Goal: Task Accomplishment & Management: Complete application form

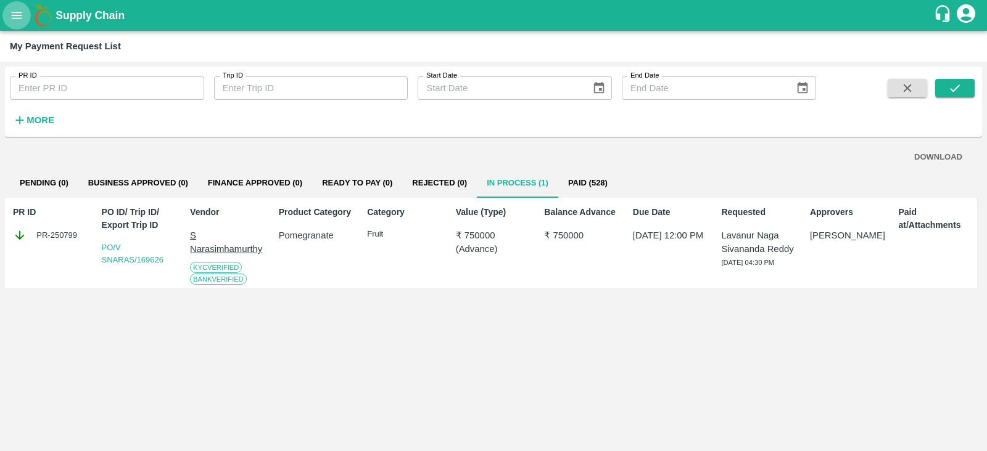
click at [22, 11] on icon "open drawer" at bounding box center [17, 16] width 14 height 14
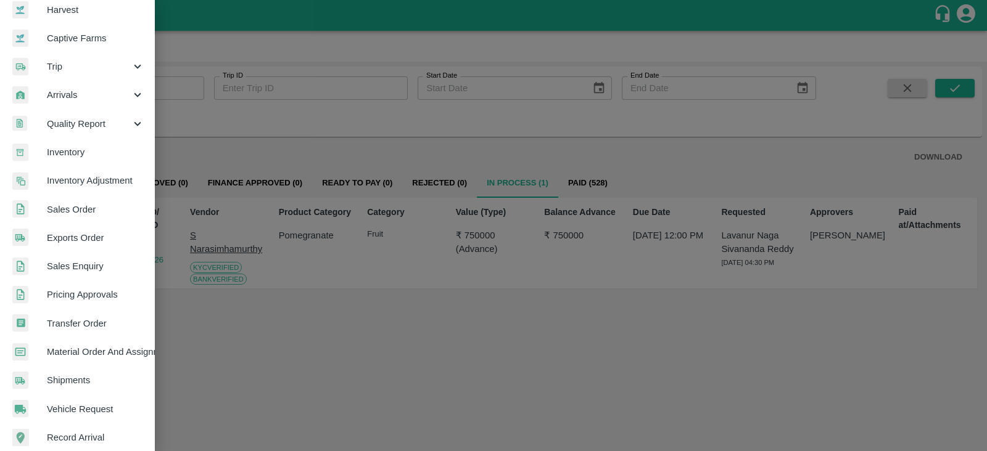
scroll to position [90, 0]
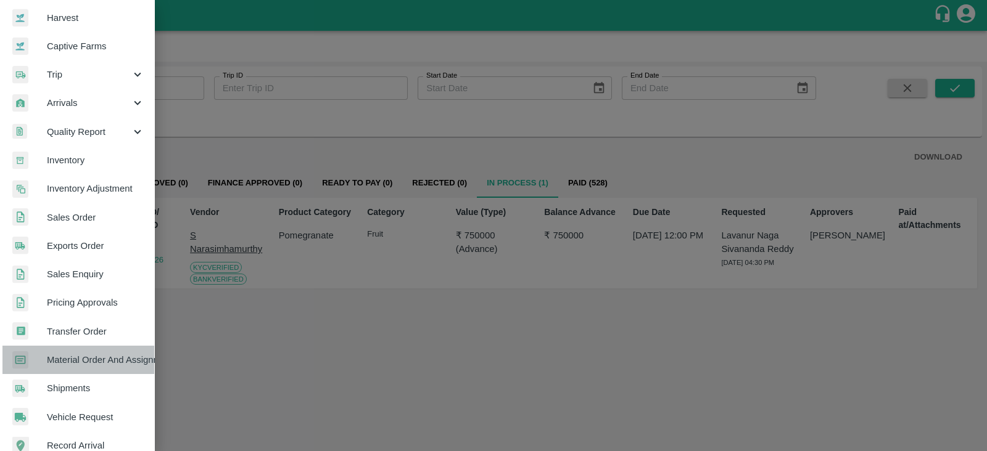
click at [105, 365] on span "Material Order And Assignment" at bounding box center [95, 360] width 97 height 14
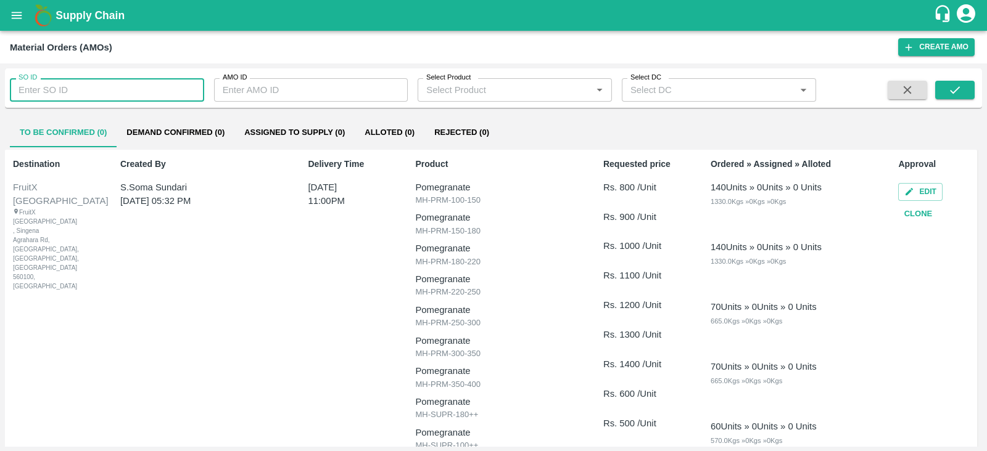
click at [152, 91] on input "SO ID" at bounding box center [107, 89] width 194 height 23
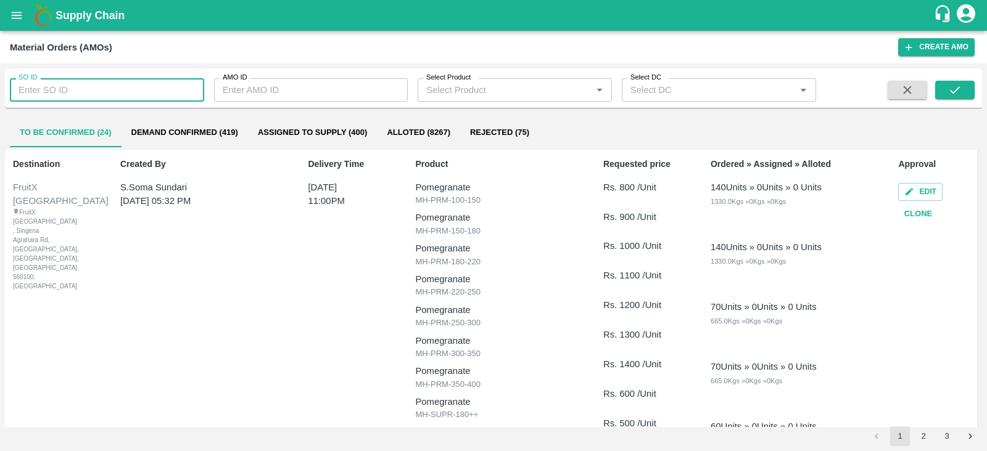
click at [148, 89] on input "SO ID" at bounding box center [107, 89] width 194 height 23
type input "602464"
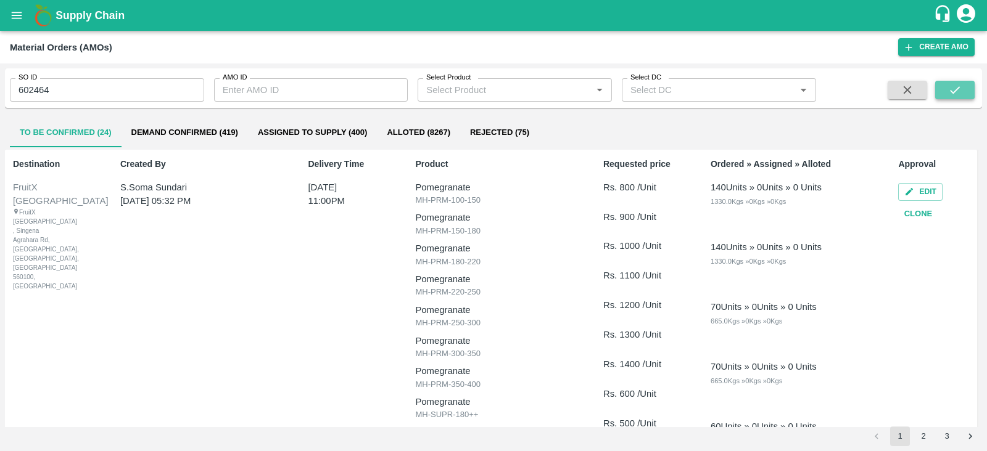
click at [959, 85] on icon "submit" at bounding box center [955, 90] width 14 height 14
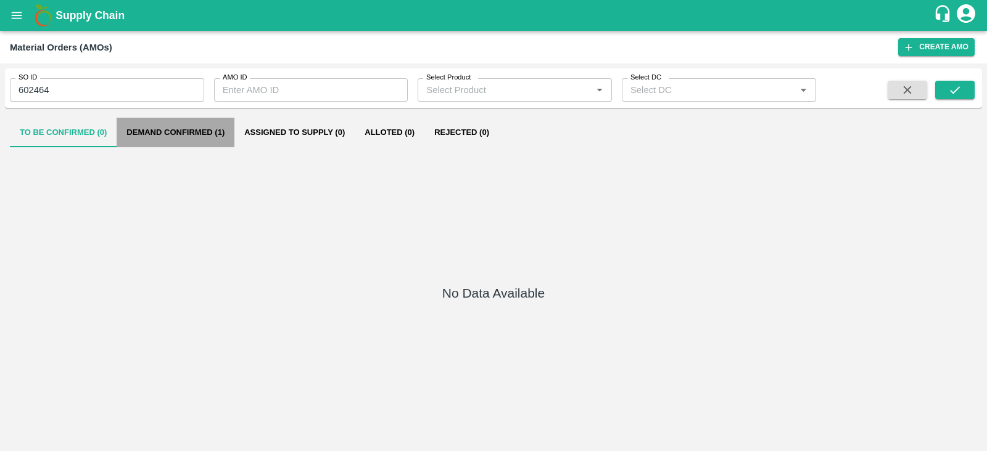
click at [189, 131] on button "Demand Confirmed (1)" at bounding box center [176, 133] width 118 height 30
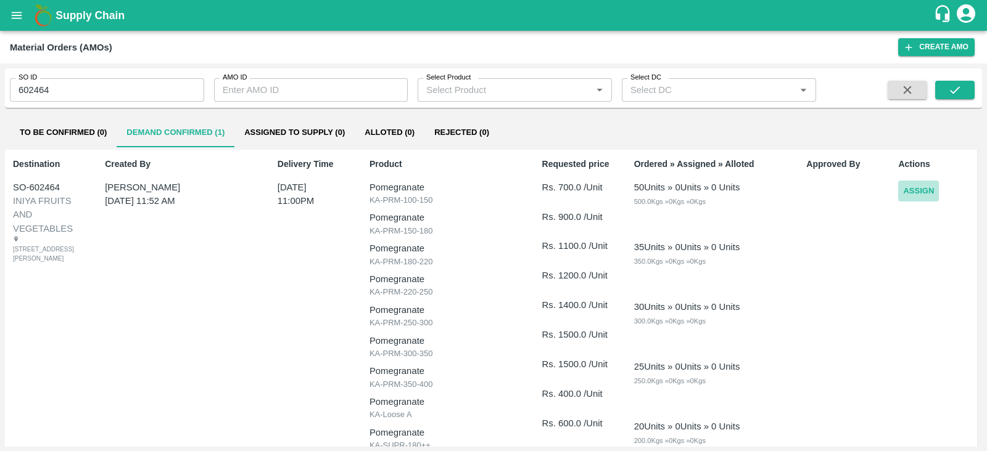
click at [922, 189] on button "Assign" at bounding box center [918, 192] width 41 height 22
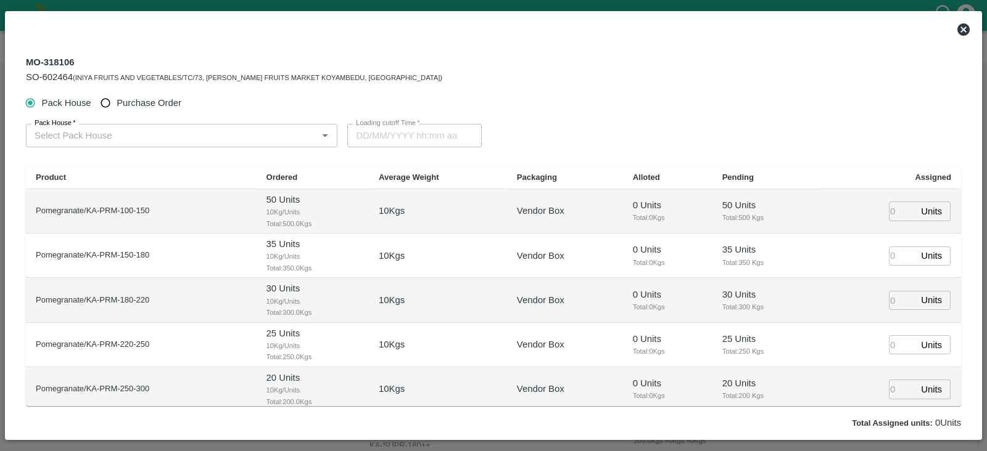
type input "20/08/2025 11:00 PM"
click at [137, 101] on span "Purchase Order" at bounding box center [149, 103] width 65 height 14
click at [117, 101] on input "Purchase Order" at bounding box center [105, 103] width 23 height 23
radio input "true"
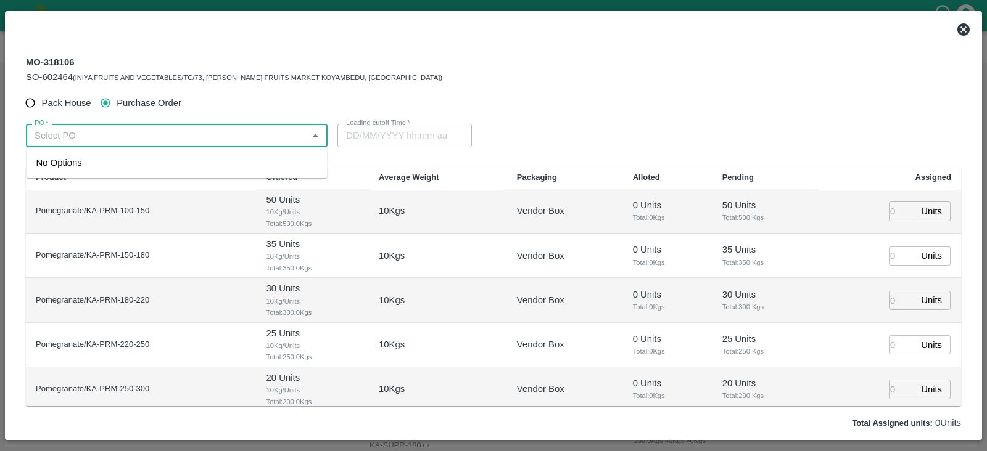
click at [163, 140] on input "PO   *" at bounding box center [167, 136] width 274 height 16
click at [167, 160] on div "PO-169371(S Narasimhamurthy-9945608836)" at bounding box center [131, 163] width 191 height 14
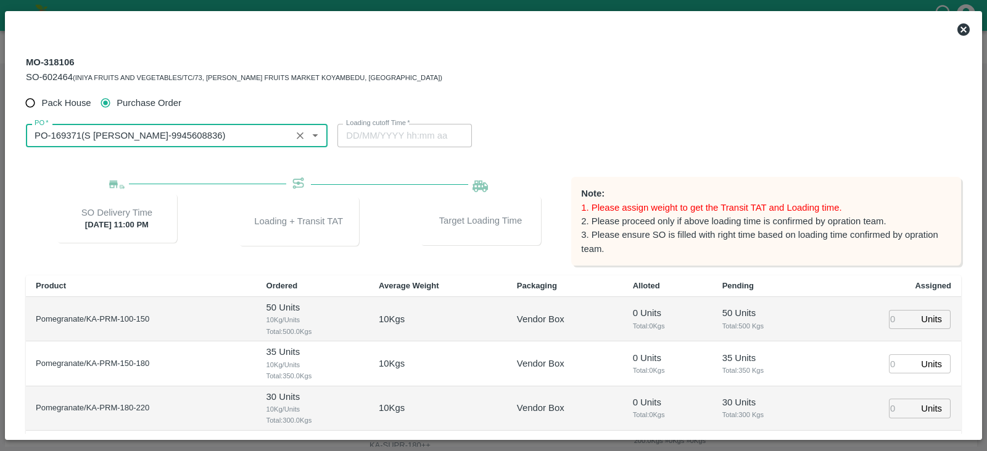
type input "PO-169371(S Narasimhamurthy-9945608836)"
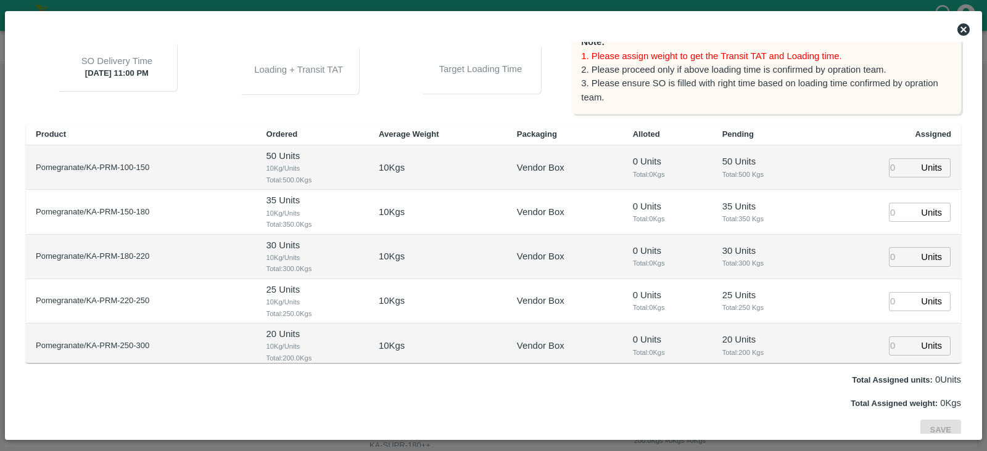
scroll to position [159, 0]
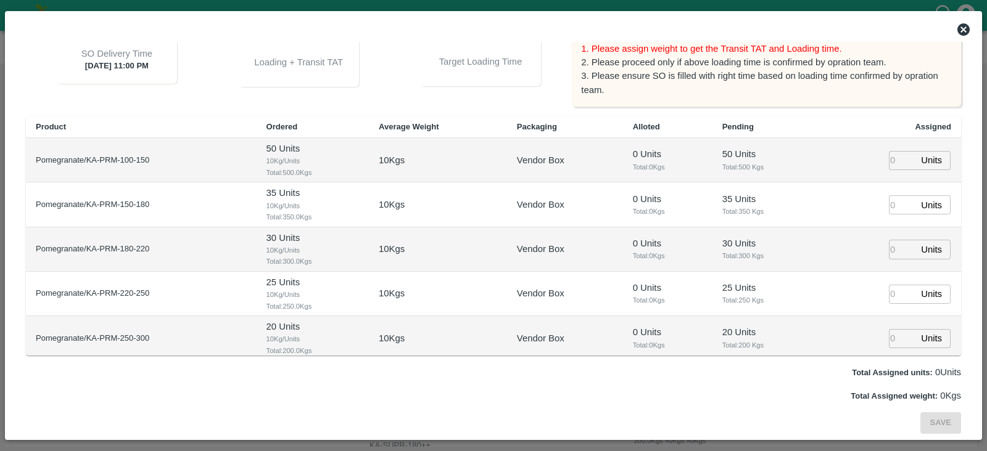
click at [889, 155] on input "number" at bounding box center [902, 160] width 27 height 19
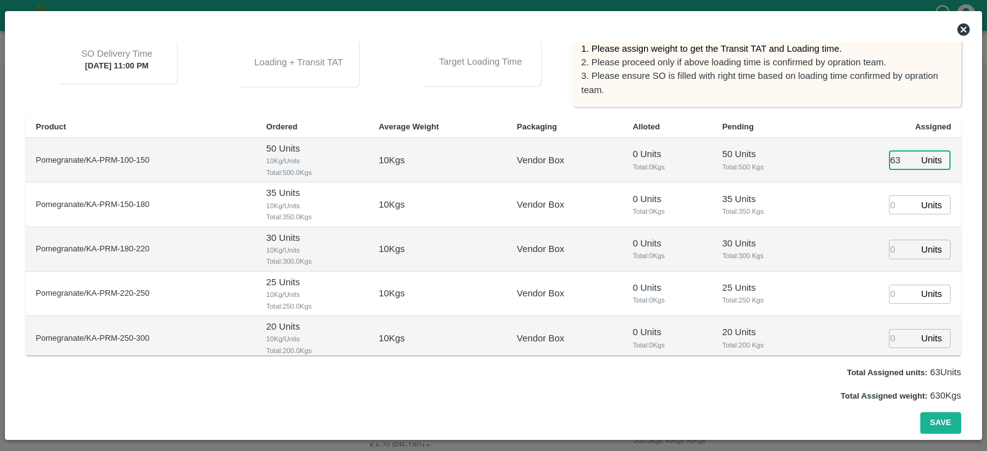
type input "63"
type input "20/08/2025 11:00 AM"
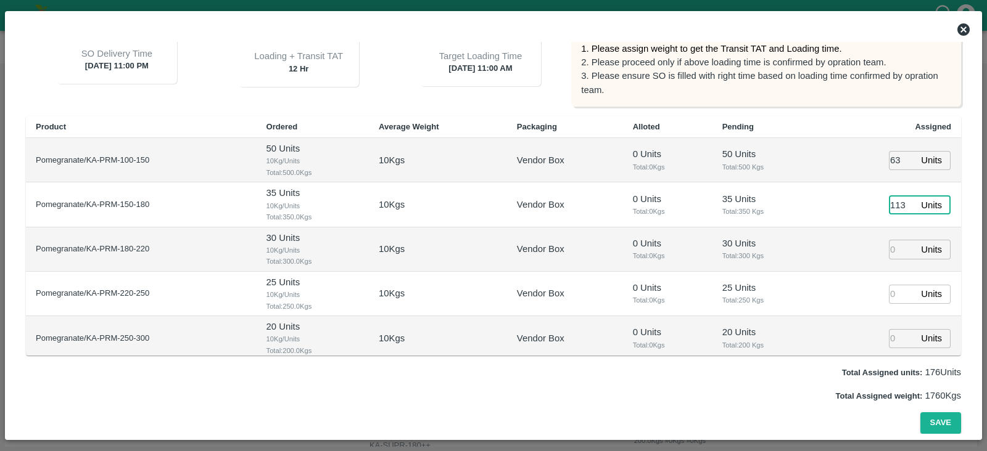
type input "113"
type input "116"
type input "20/08/2025 10:00 AM"
type input "95"
type input "46"
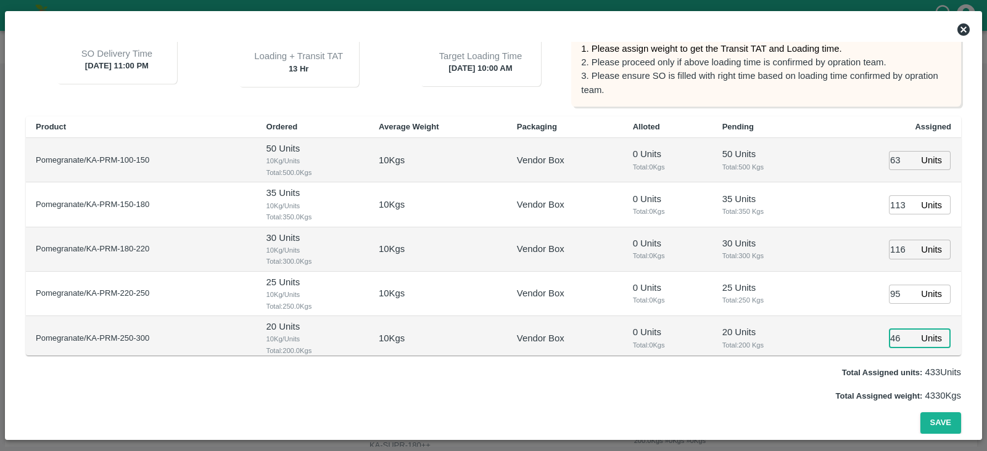
scroll to position [146, 0]
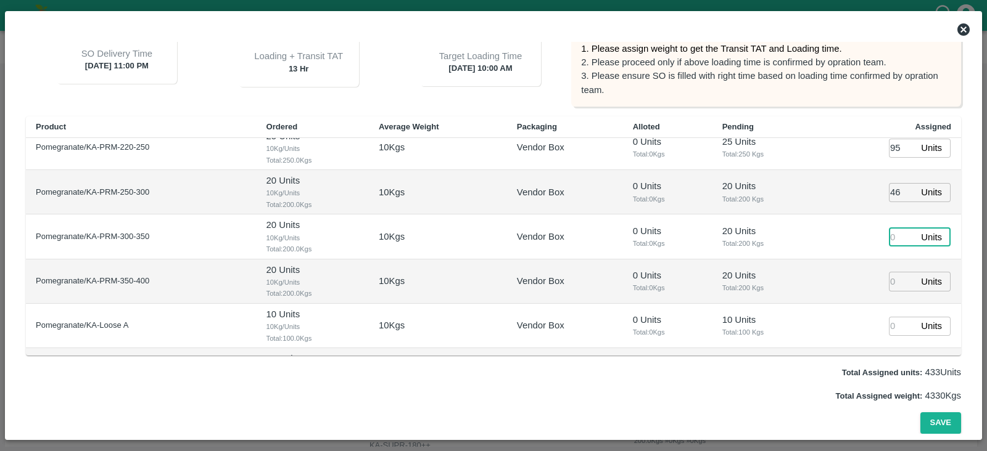
type input "2"
type input "20/08/2025 09:00 AM"
type input "22"
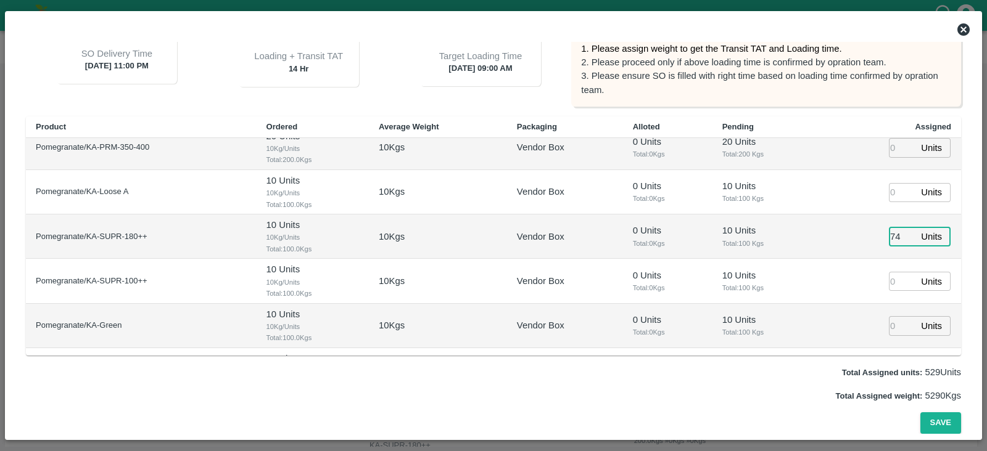
type input "74"
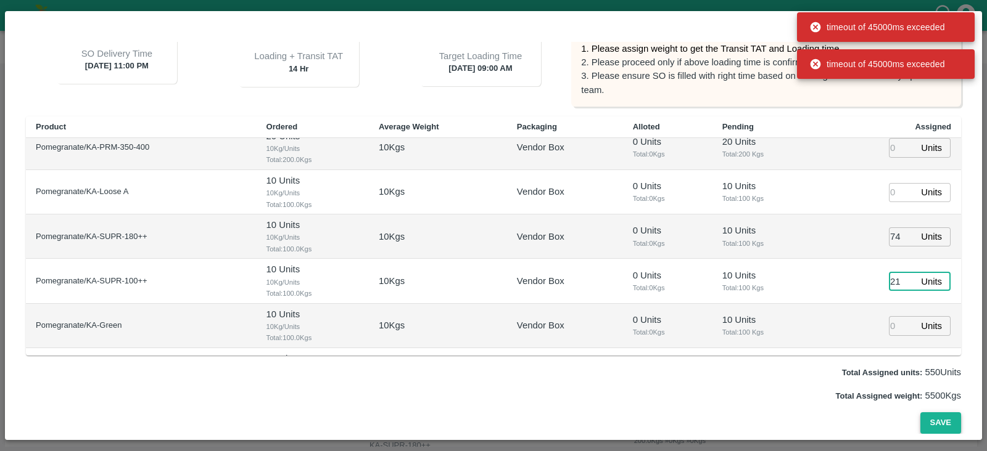
type input "21"
click at [925, 421] on button "Save" at bounding box center [940, 424] width 41 height 22
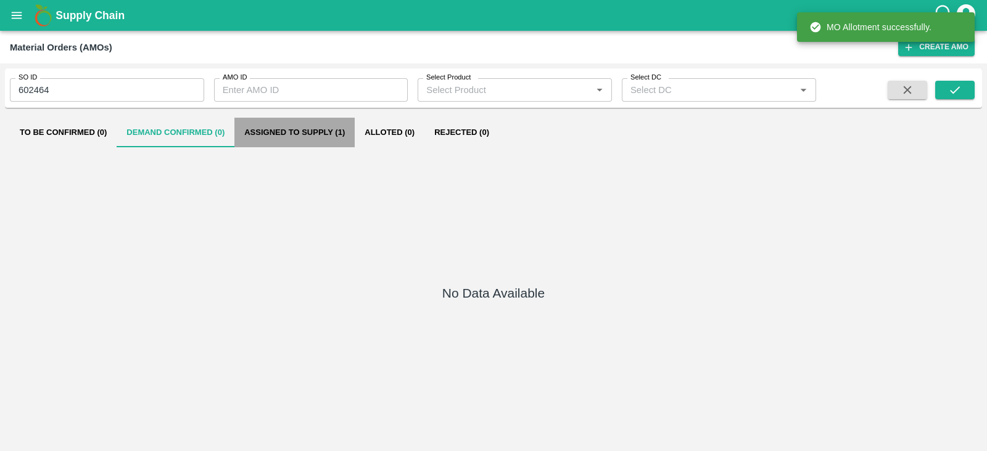
click at [295, 126] on button "Assigned to Supply (1)" at bounding box center [294, 133] width 120 height 30
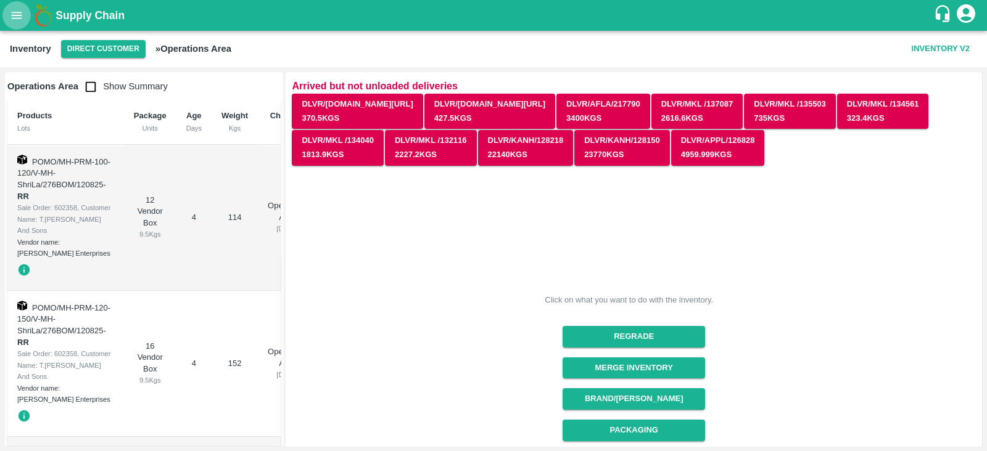
click at [19, 22] on button "open drawer" at bounding box center [16, 15] width 28 height 28
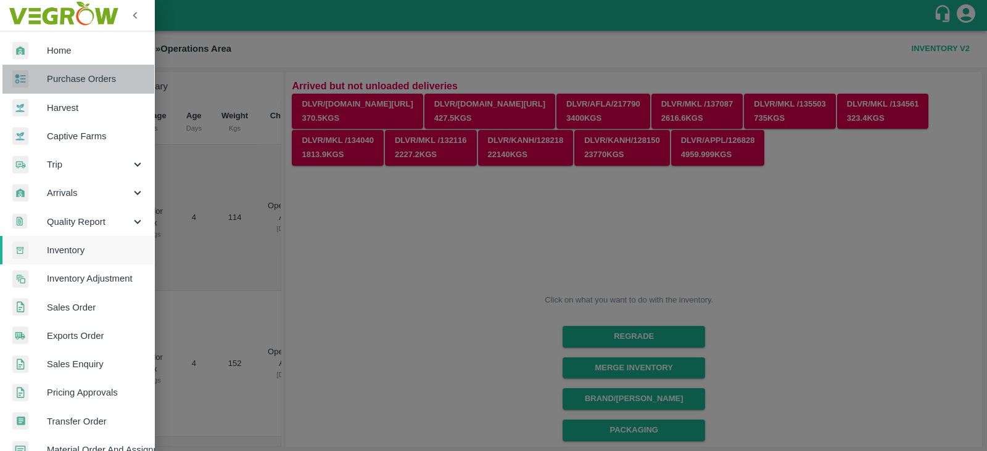
click at [102, 78] on span "Purchase Orders" at bounding box center [95, 79] width 97 height 14
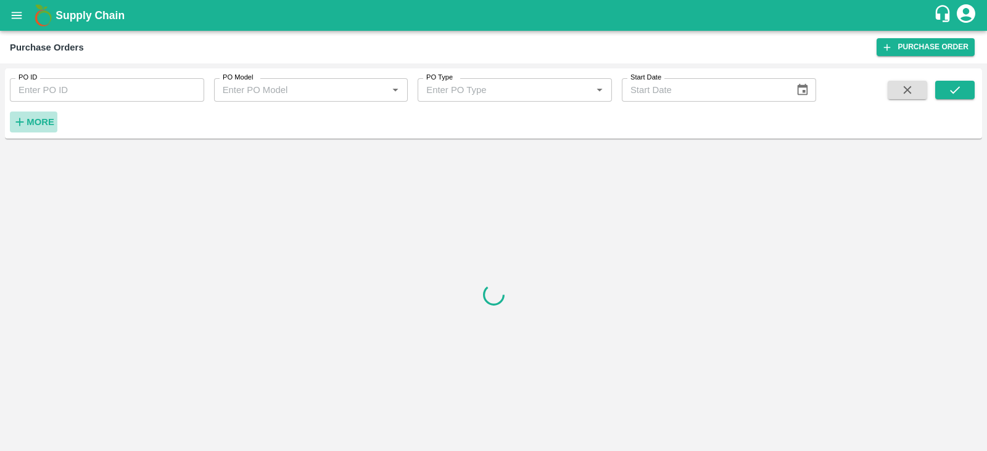
click at [49, 121] on strong "More" at bounding box center [41, 122] width 28 height 10
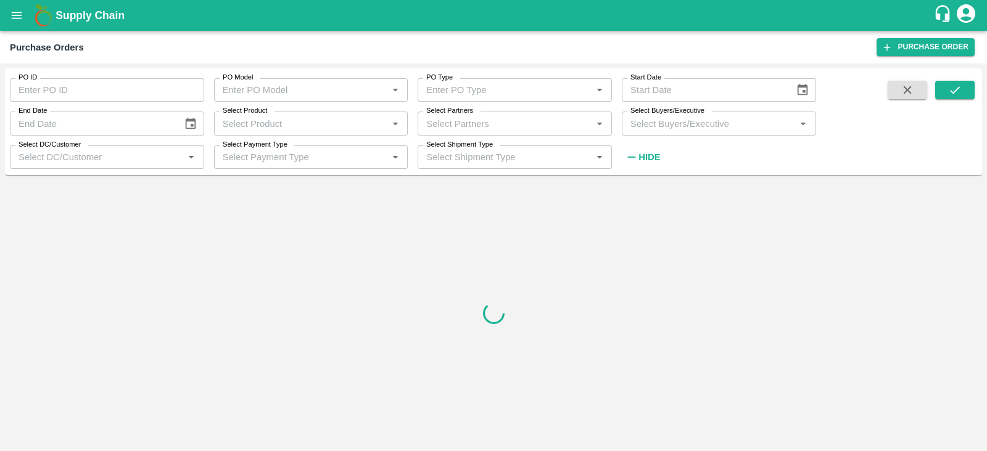
click at [685, 129] on input "Select Buyers/Executive" at bounding box center [708, 123] width 167 height 16
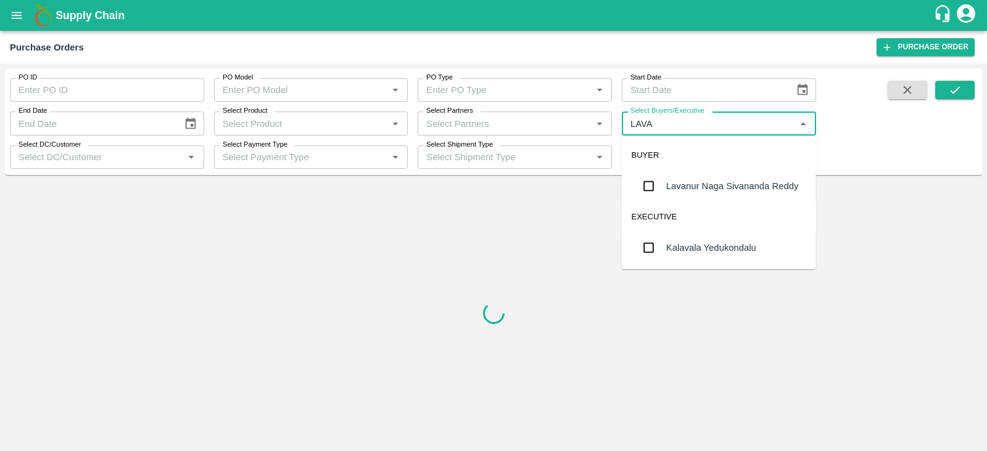
type input "[PERSON_NAME]"
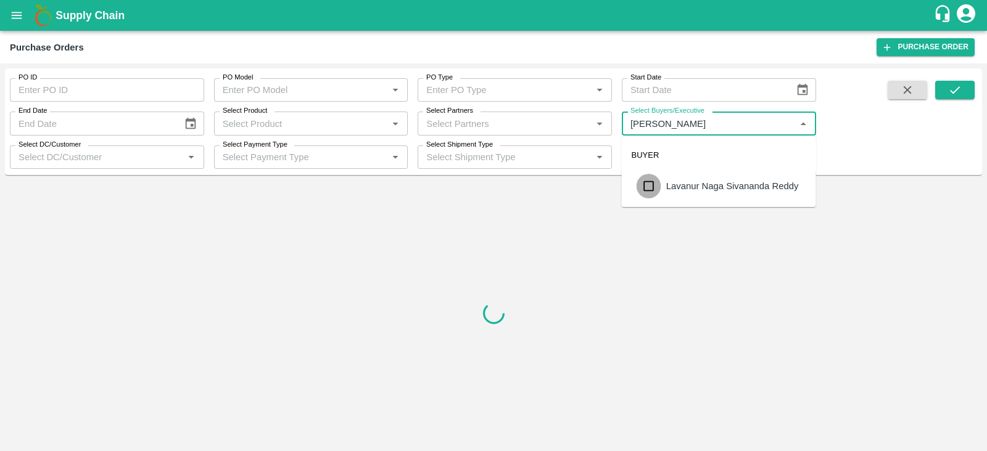
click at [648, 179] on input "checkbox" at bounding box center [648, 186] width 25 height 25
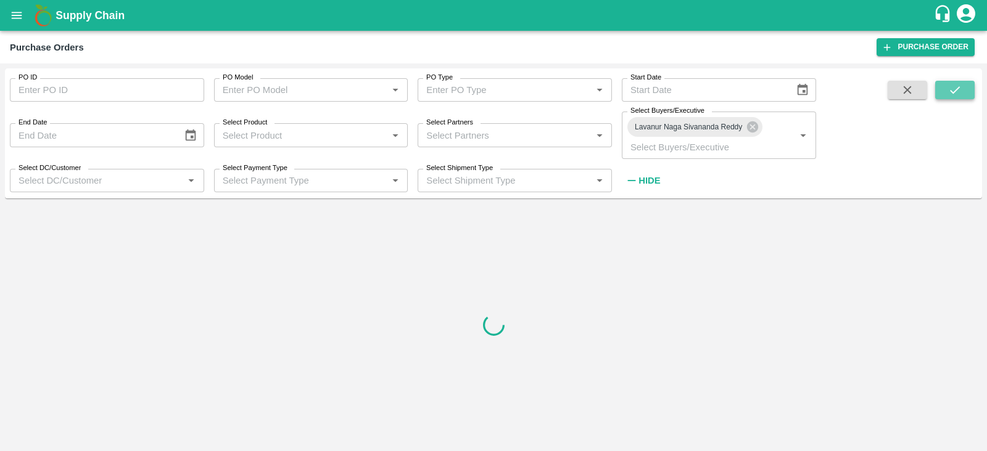
click at [953, 94] on icon "submit" at bounding box center [955, 90] width 14 height 14
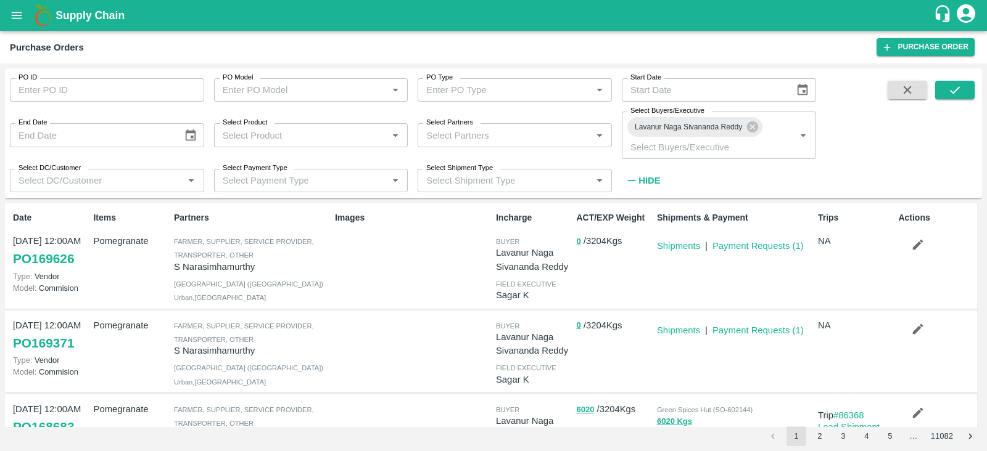
scroll to position [19, 0]
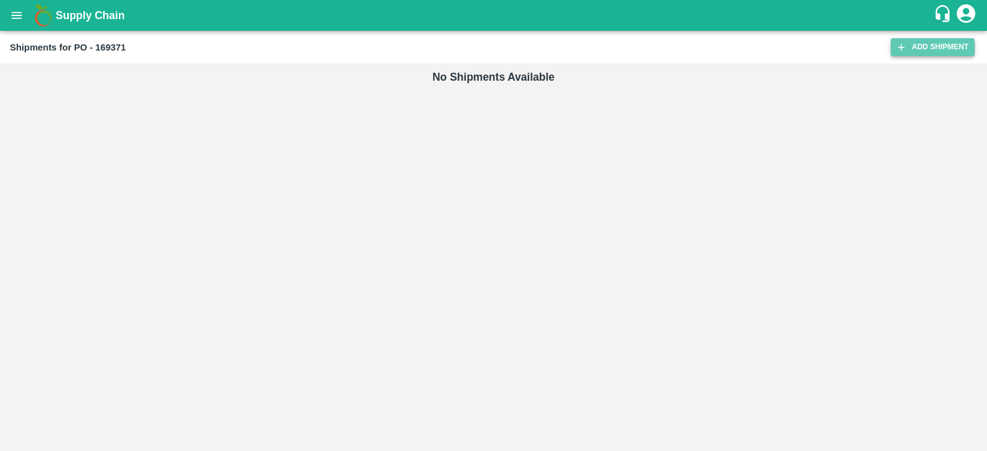
click at [895, 47] on icon at bounding box center [900, 47] width 11 height 11
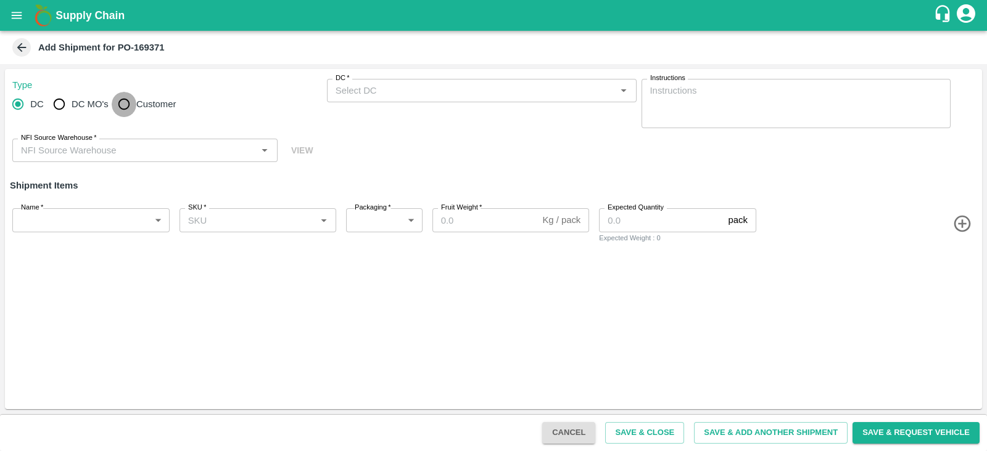
click at [125, 102] on input "Customer" at bounding box center [124, 104] width 25 height 25
radio input "true"
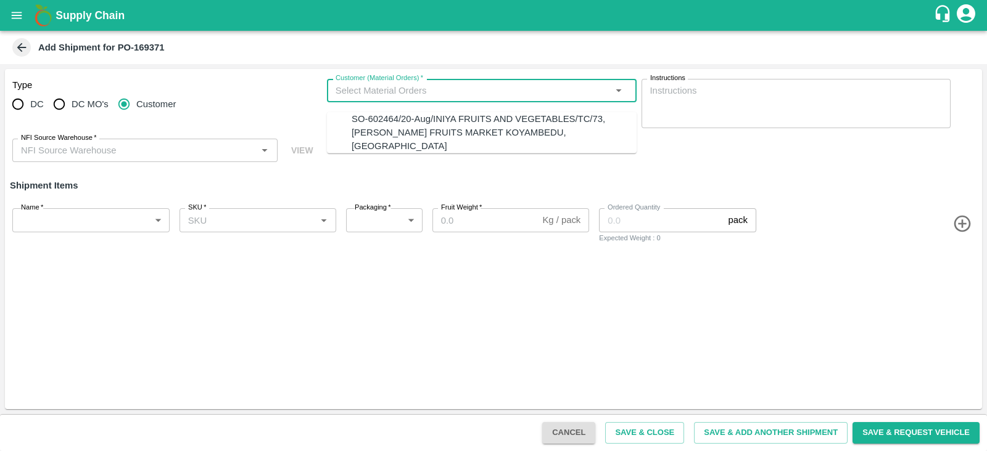
drag, startPoint x: 390, startPoint y: 93, endPoint x: 414, endPoint y: 128, distance: 42.4
click at [414, 128] on body "Supply Chain Add Shipment for PO-169371 Type DC DC MO's Customer Customer (Mate…" at bounding box center [493, 225] width 987 height 451
click at [414, 128] on div "SO-602464/20-Aug/INIYA FRUITS AND VEGETABLES/TC/73, ANNA FRUITS MARKET KOYAMBED…" at bounding box center [494, 132] width 285 height 41
type input "SO-602464/20-Aug/INIYA FRUITS AND VEGETABLES/TC/73, ANNA FRUITS MARKET KOYAMBED…"
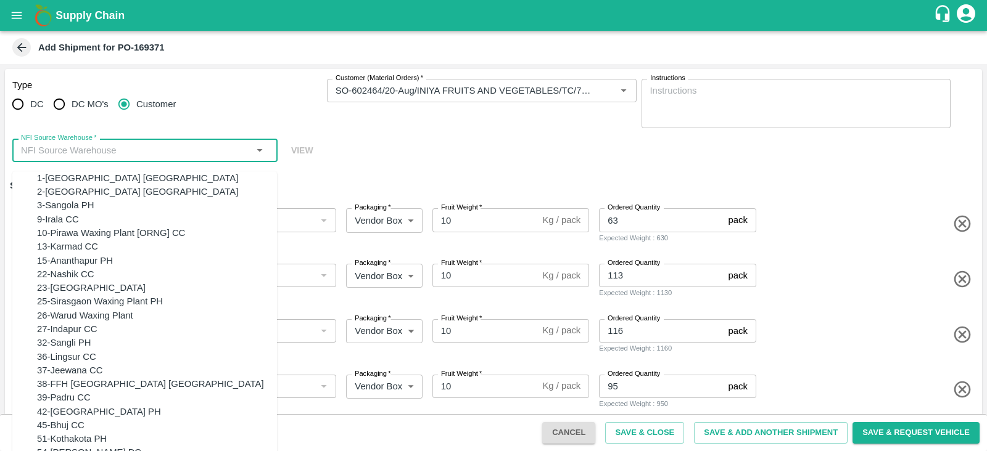
click at [168, 149] on input "NFI Source Warehouse   *" at bounding box center [134, 150] width 237 height 16
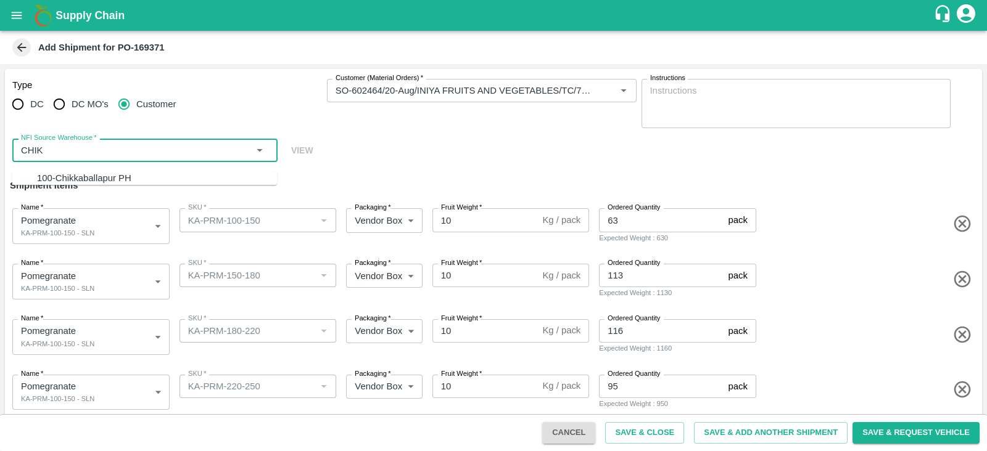
click at [152, 171] on div "100-Chikkaballapur PH" at bounding box center [157, 178] width 240 height 14
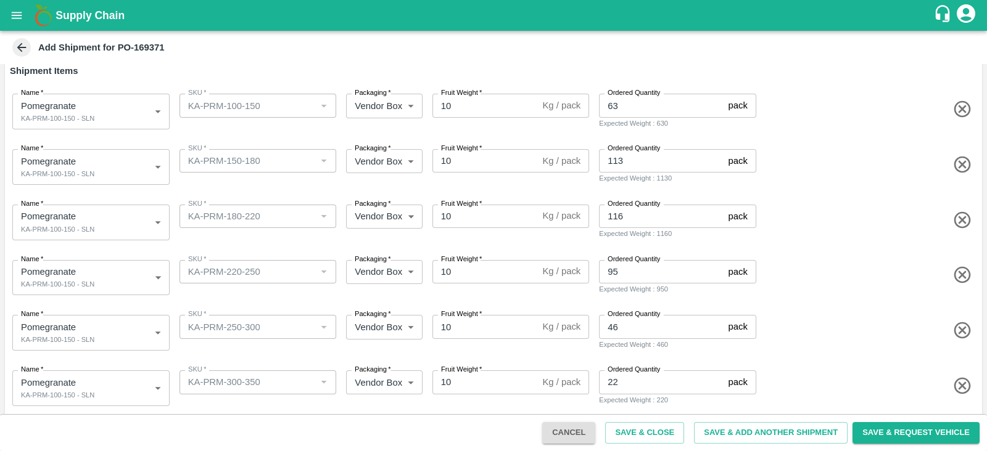
scroll to position [115, 0]
type input "100-Chikkaballapur PH"
click at [125, 161] on body "Supply Chain Add Shipment for PO-169371 Type DC DC MO's Customer Customer (Mate…" at bounding box center [493, 225] width 987 height 451
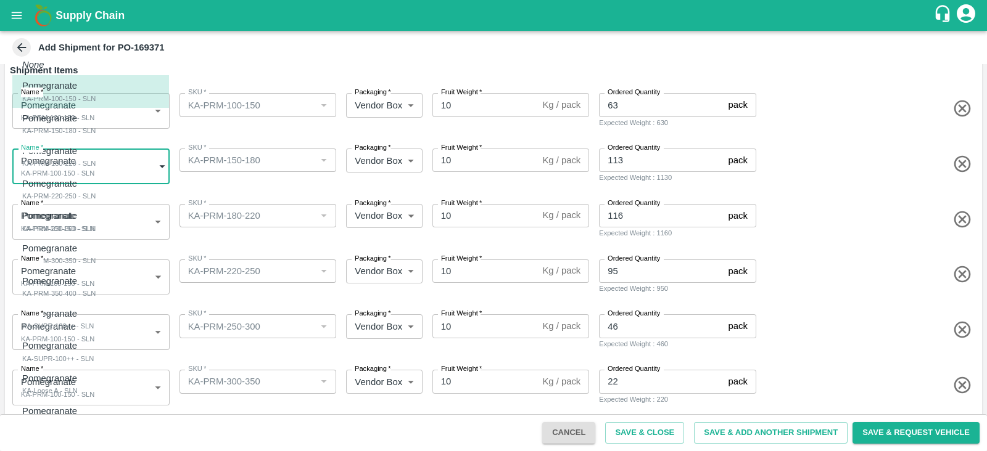
click at [96, 128] on div "Pomegranate KA-PRM-150-180 - SLN" at bounding box center [58, 124] width 73 height 25
type input "1912093"
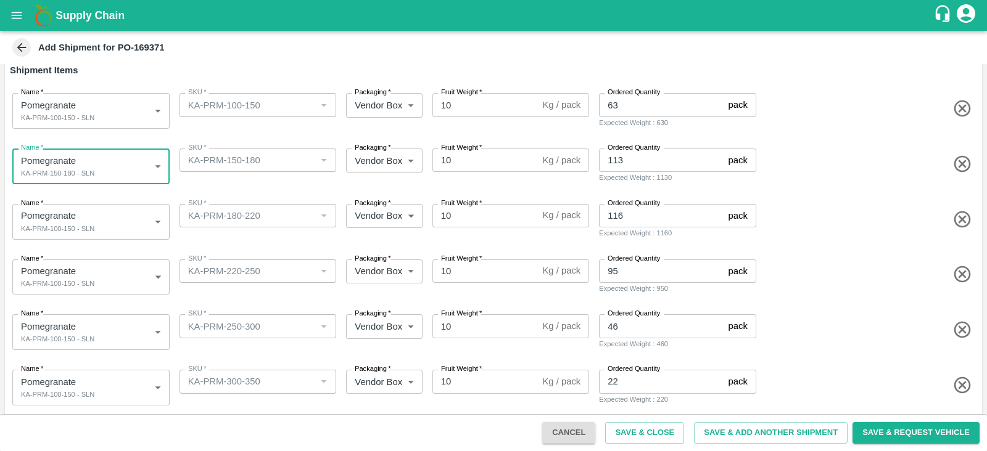
click at [118, 231] on body "Supply Chain Add Shipment for PO-169371 Type DC DC MO's Customer Customer (Mate…" at bounding box center [493, 225] width 987 height 451
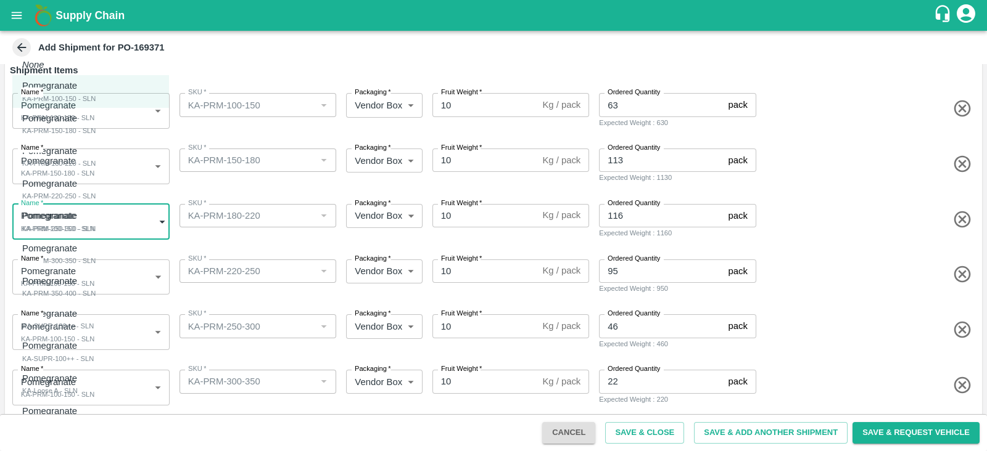
click at [110, 172] on li "Pomegranate KA-PRM-180-220 - SLN" at bounding box center [90, 157] width 157 height 33
type input "1912094"
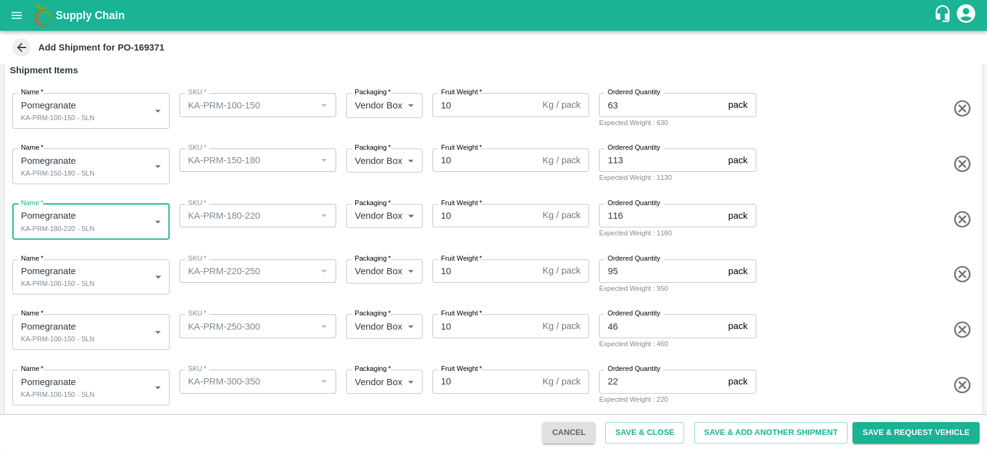
click at [115, 287] on body "Supply Chain Add Shipment for PO-169371 Type DC DC MO's Customer Customer (Mate…" at bounding box center [493, 225] width 987 height 451
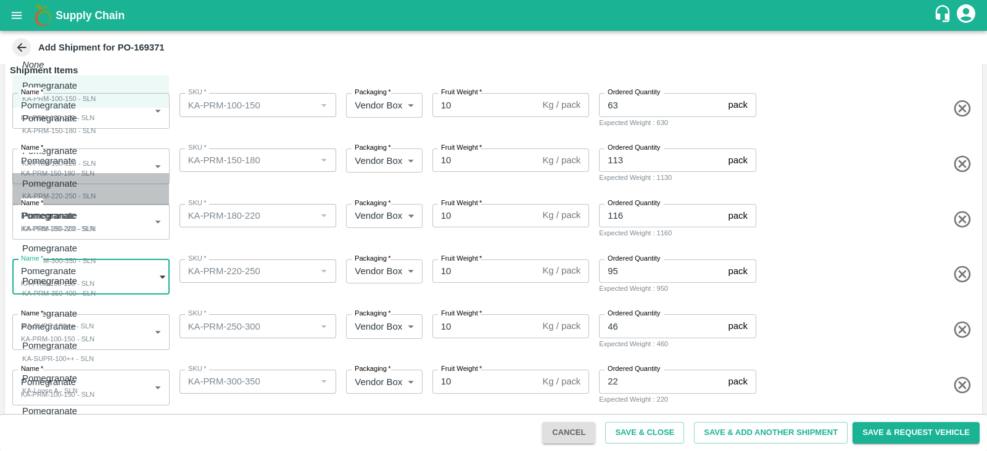
click at [96, 194] on div "Pomegranate KA-PRM-220-250 - SLN" at bounding box center [58, 189] width 73 height 25
type input "1912095"
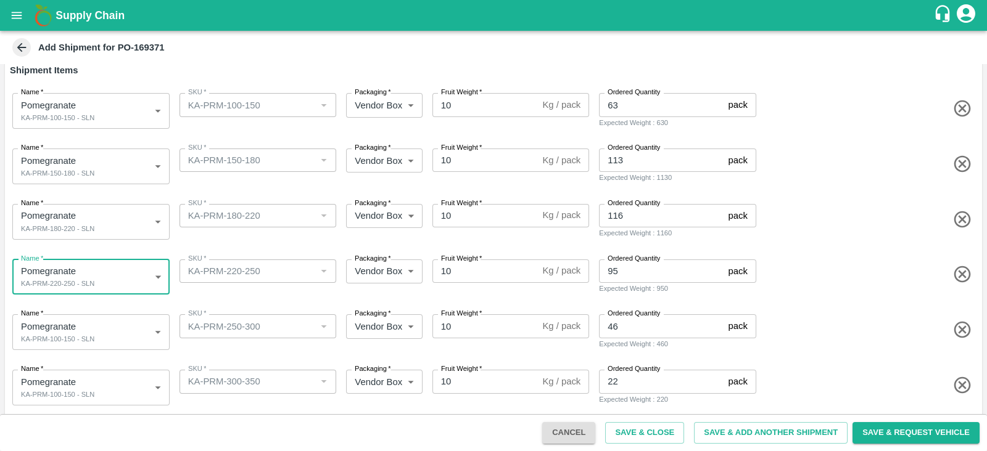
click at [116, 324] on body "Supply Chain Add Shipment for PO-169371 Type DC DC MO's Customer Customer (Mate…" at bounding box center [493, 225] width 987 height 451
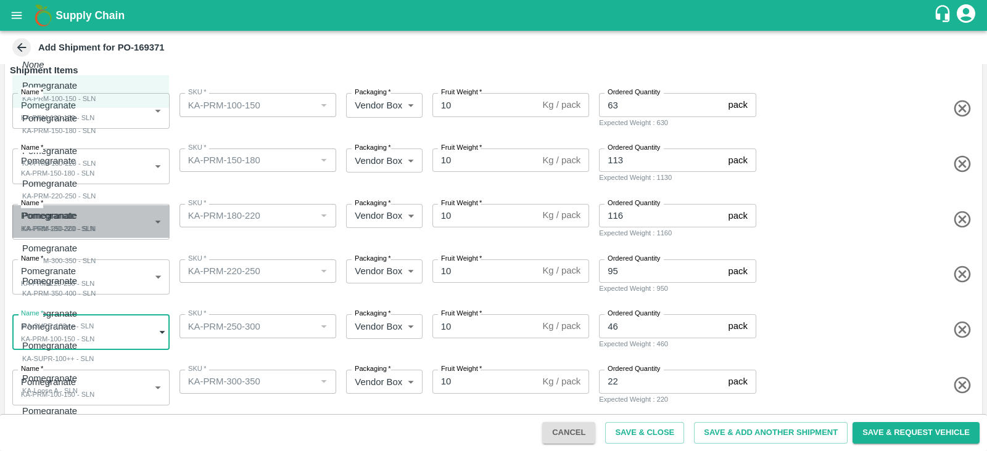
click at [104, 235] on li "Pomegranate KA-PRM-250-300 - SLN" at bounding box center [90, 221] width 157 height 33
type input "1912096"
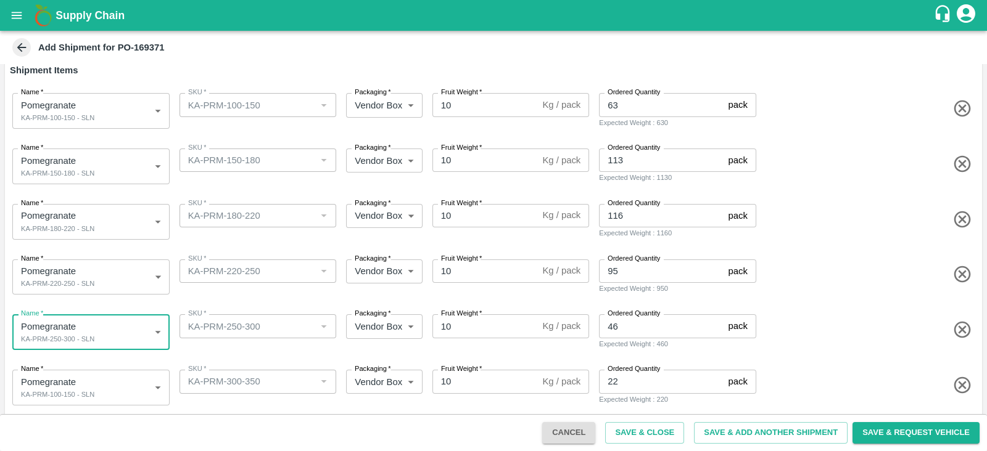
click at [121, 382] on body "Supply Chain Add Shipment for PO-169371 Type DC DC MO's Customer Customer (Mate…" at bounding box center [493, 225] width 987 height 451
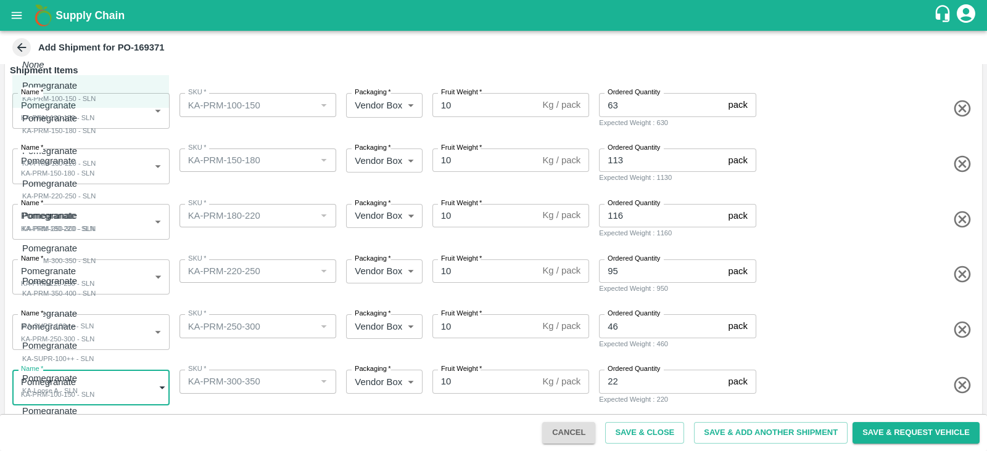
click at [96, 255] on div "Pomegranate KA-PRM-300-350 - SLN" at bounding box center [58, 254] width 73 height 25
type input "1912097"
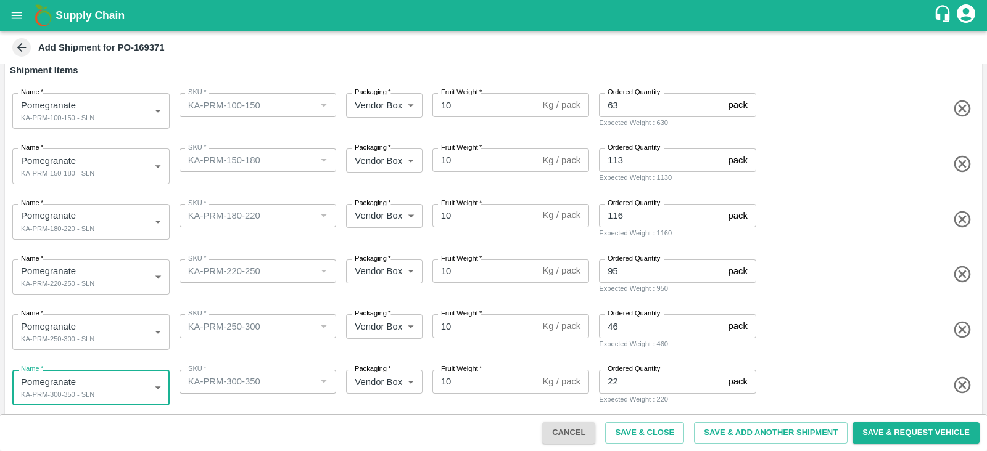
scroll to position [231, 0]
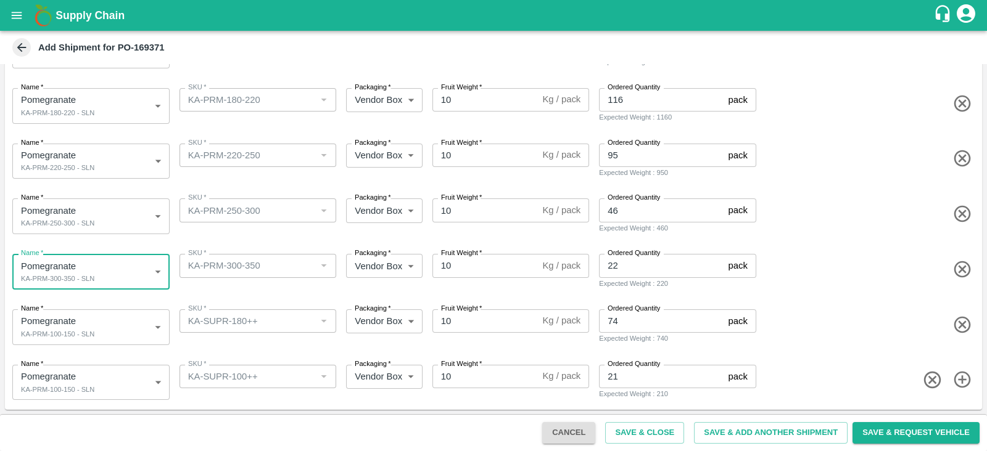
click at [117, 336] on body "Supply Chain Add Shipment for PO-169371 Type DC DC MO's Customer Customer (Mate…" at bounding box center [493, 225] width 987 height 451
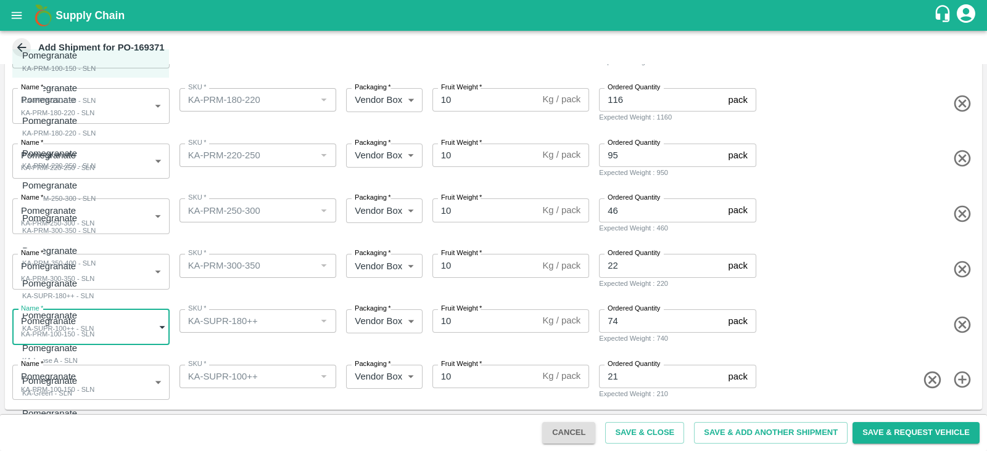
scroll to position [30, 0]
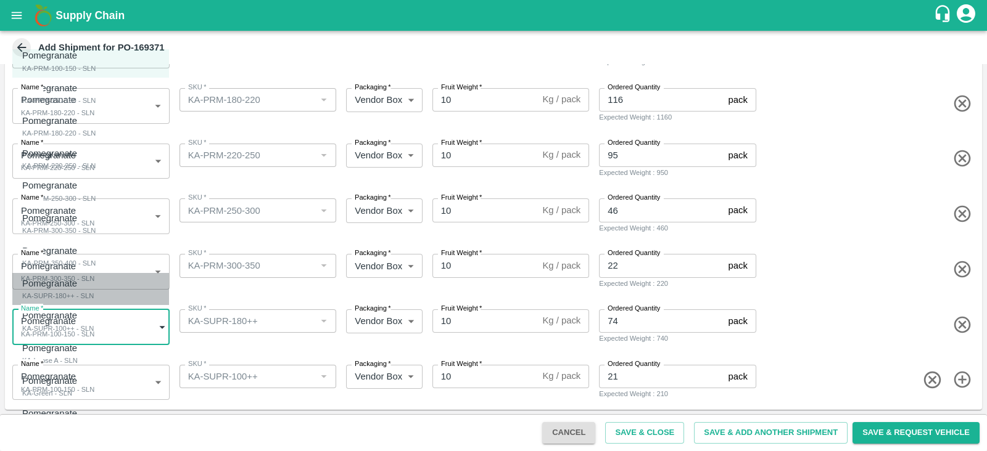
click at [94, 294] on div "Pomegranate KA-SUPR-180++ - SLN" at bounding box center [58, 289] width 72 height 25
type input "1912099"
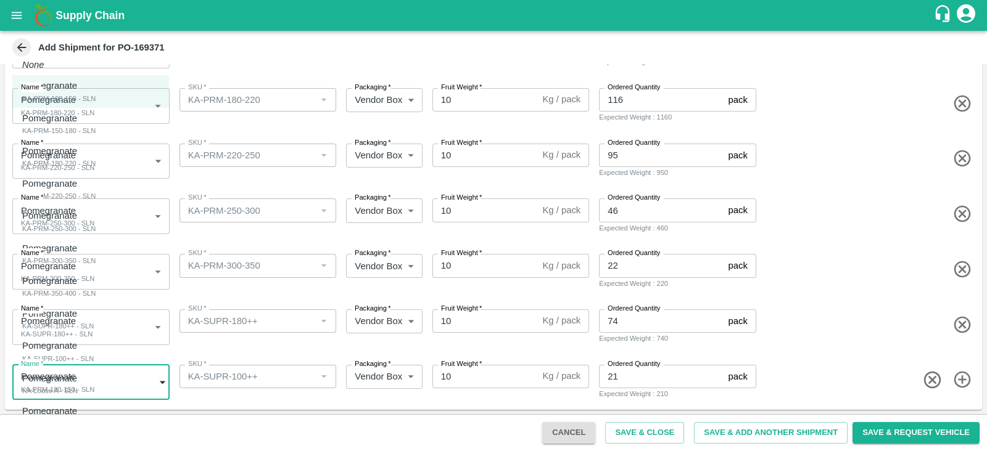
click at [136, 376] on body "Supply Chain Add Shipment for PO-169371 Type DC DC MO's Customer Customer (Mate…" at bounding box center [493, 225] width 987 height 451
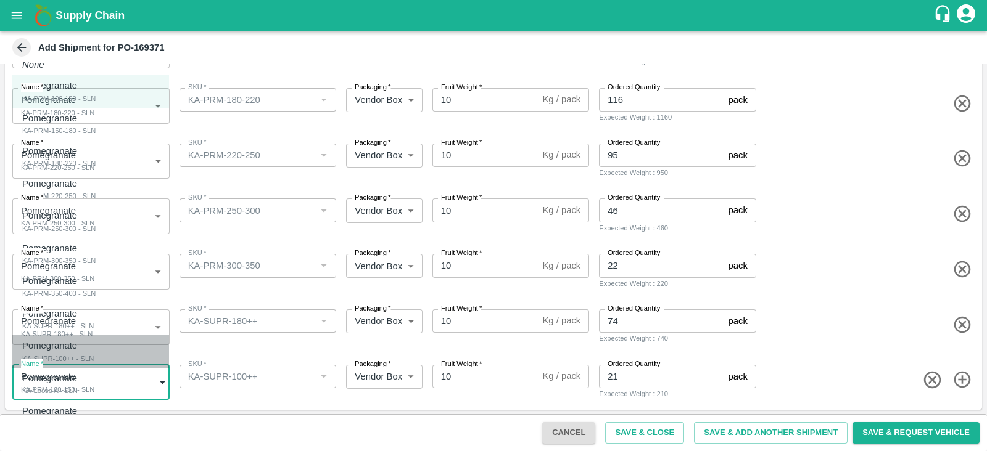
click at [94, 355] on div "Pomegranate KA-SUPR-100++ - SLN" at bounding box center [58, 351] width 72 height 25
type input "1912100"
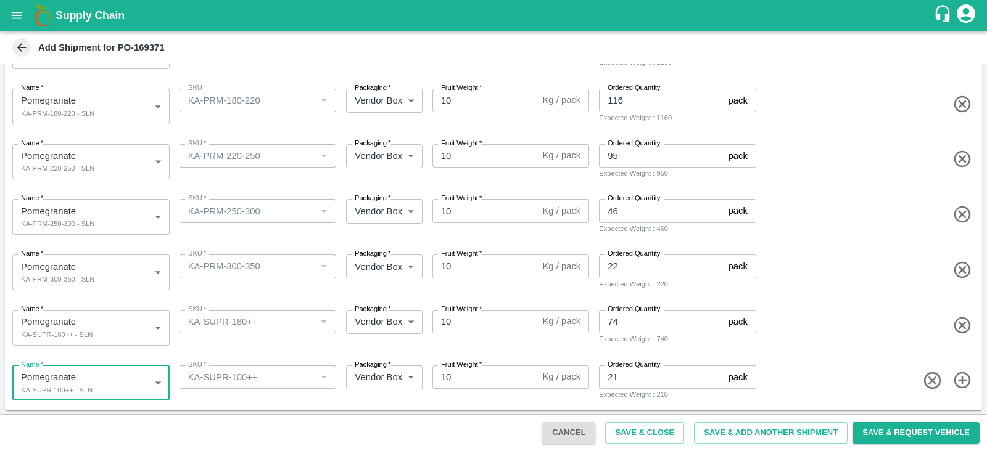
scroll to position [231, 0]
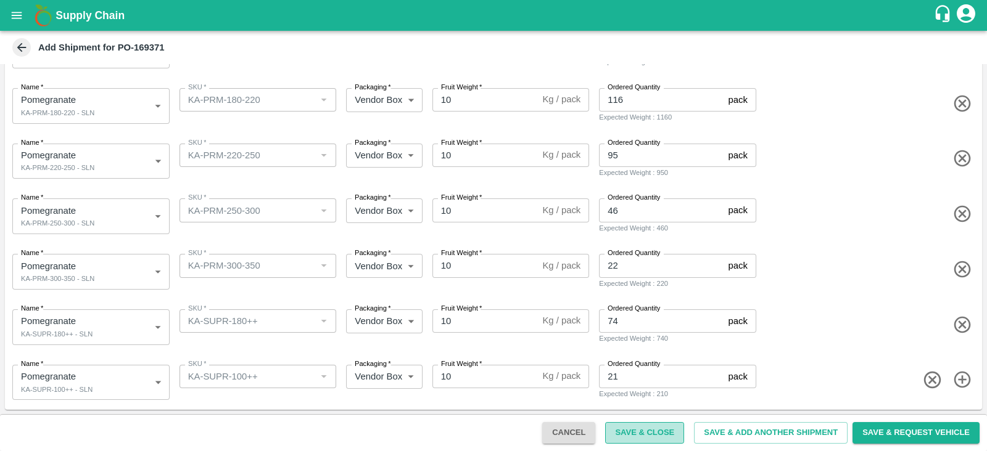
click at [638, 438] on button "Save & Close" at bounding box center [644, 433] width 79 height 22
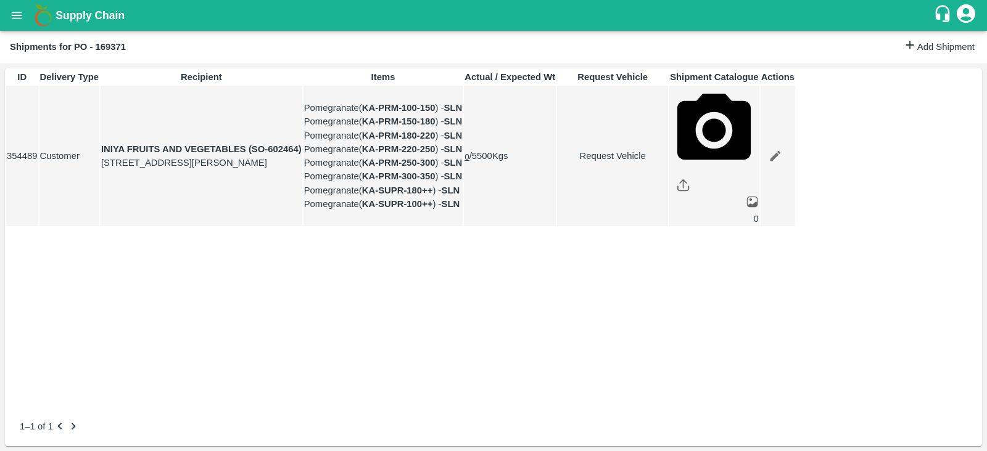
click at [667, 163] on link "Request Vehicle" at bounding box center [612, 156] width 110 height 14
type input "DD/MM/YYYY hh:mm aa"
type input "20/08/2025 09:00 AM"
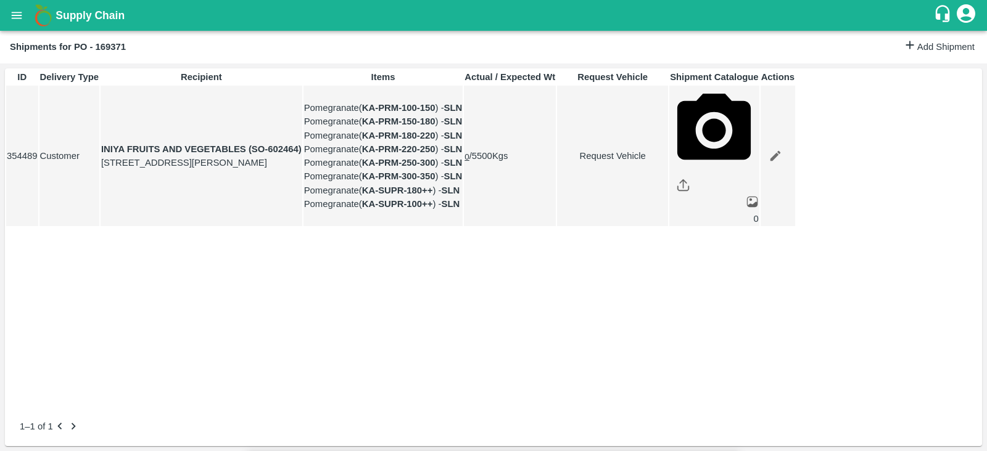
drag, startPoint x: 580, startPoint y: 134, endPoint x: 567, endPoint y: 141, distance: 14.1
type input "15/08/2025 12:00 PM"
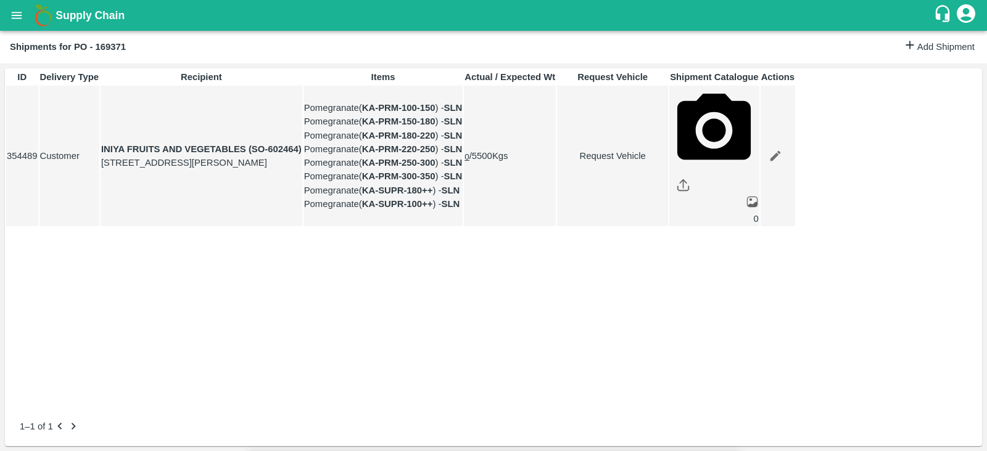
type input "16/08/2025 05:00 AM"
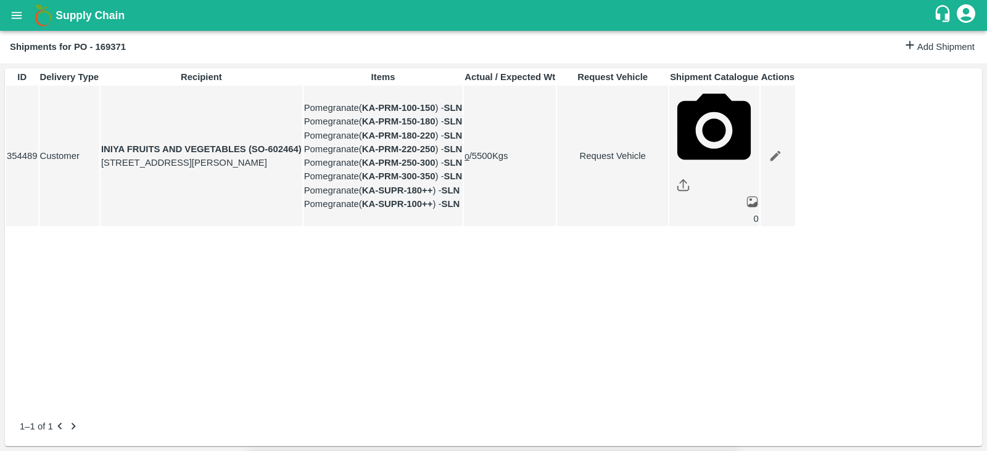
click at [608, 83] on body "Supply Chain Shipments for PO - 169371 Add Shipment ID Delivery Type Recipient …" at bounding box center [493, 225] width 987 height 451
click at [623, 121] on div "Normal" at bounding box center [605, 121] width 36 height 14
type input "1"
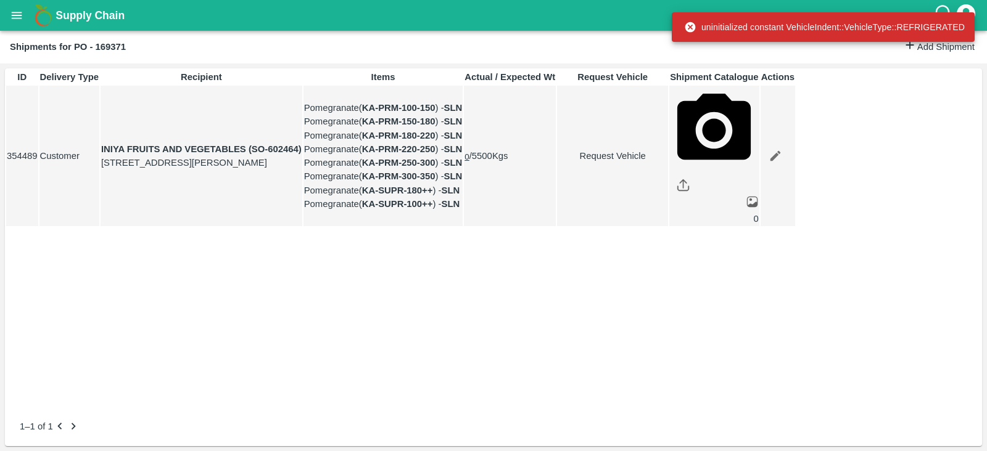
click at [667, 163] on link "Request Vehicle" at bounding box center [612, 156] width 110 height 14
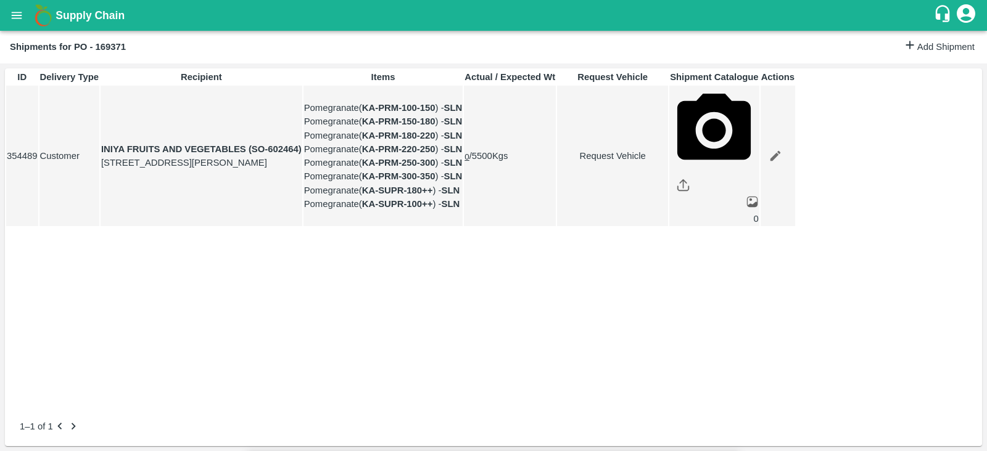
type input "1"
type input "15/08/2025 12:00 PM"
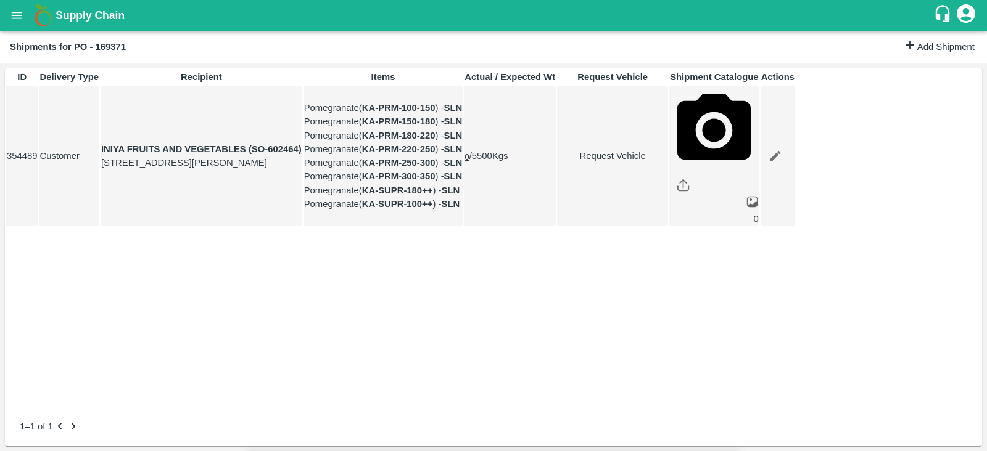
type input "16/08/2025 05:00 AM"
